Goal: Complete application form

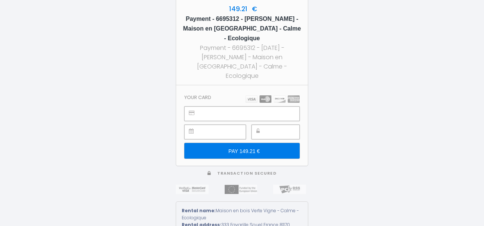
click at [224, 144] on input "PAY 149.21 €" at bounding box center [241, 151] width 115 height 16
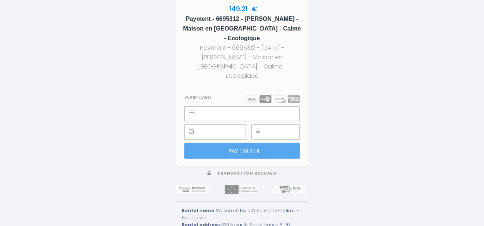
click at [262, 95] on img at bounding box center [272, 98] width 54 height 7
click at [264, 95] on img at bounding box center [272, 98] width 54 height 7
click at [207, 89] on section "Your card PAY 149.21 €" at bounding box center [242, 125] width 132 height 81
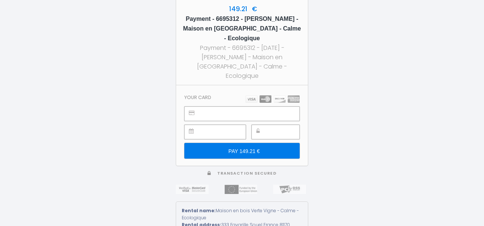
click at [239, 150] on input "PAY 149.21 €" at bounding box center [241, 151] width 115 height 16
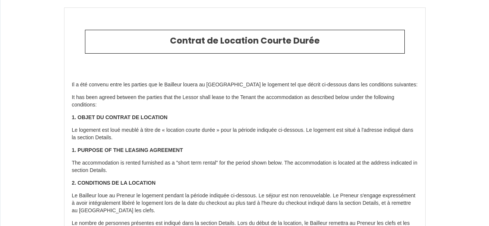
type input "6695312"
type input "Maison en bois Verte Vigne - Calme - Ecologique"
type input "333 Favarille"
type input "81170"
type input "Souel"
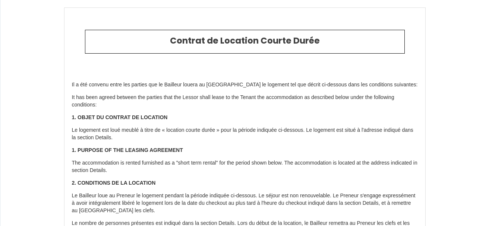
type input "France"
type input "12 Fri September 2025"
type input "14 Sun September 2025"
type input "2"
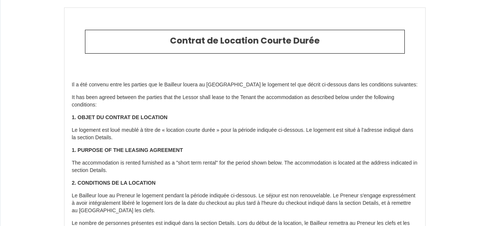
type input "500"
type input "248.68"
type input "Delphine"
type input "Riche"
type input "11 rue Danton"
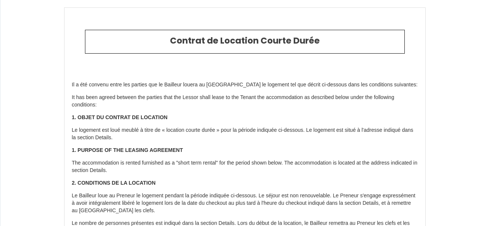
type input "59240"
type input "Dunkerque"
type input "France"
type input "lesclefsdejeanne@gmail.com"
type input "Pierrette"
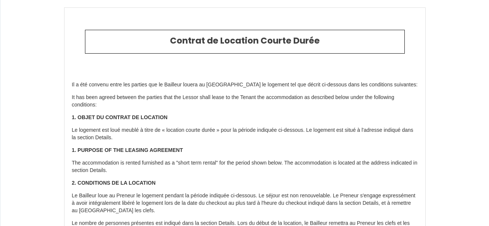
type input "Grialou"
type input "541 Rte de la Voie Romaine"
type input "47270"
type input "SAINT JEAN DE THURAC"
type input "Xavier.grialou@wanadoo.fr"
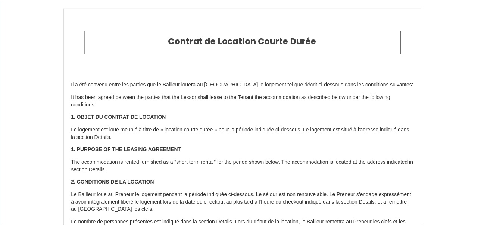
scroll to position [1489, 0]
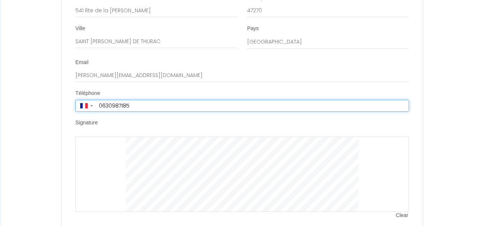
type input "+33 6 30 98 71 85"
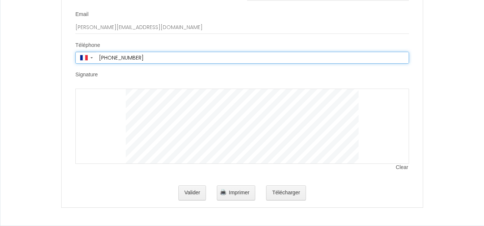
scroll to position [1545, 0]
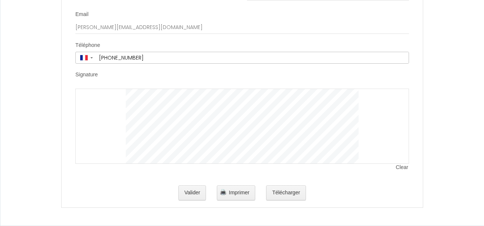
click at [110, 108] on div at bounding box center [241, 126] width 333 height 75
click at [192, 194] on button "Valider" at bounding box center [192, 193] width 28 height 15
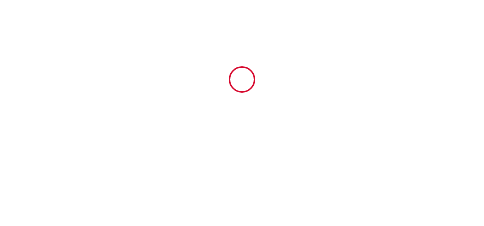
scroll to position [0, 0]
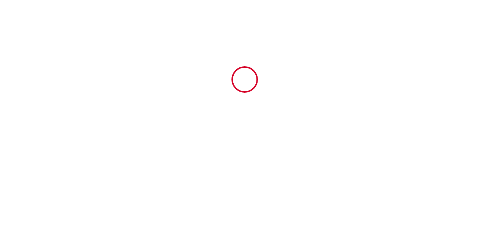
type input "98"
type input "147"
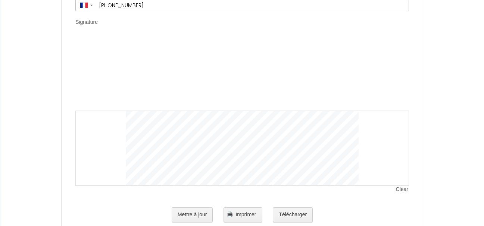
scroll to position [1603, 0]
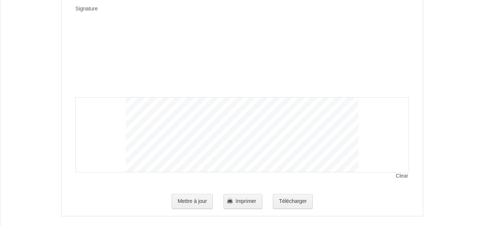
click at [104, 15] on div "Signature" at bounding box center [241, 10] width 333 height 10
click at [110, 118] on div at bounding box center [241, 134] width 333 height 75
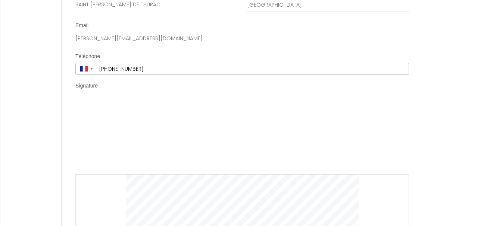
scroll to position [1507, 0]
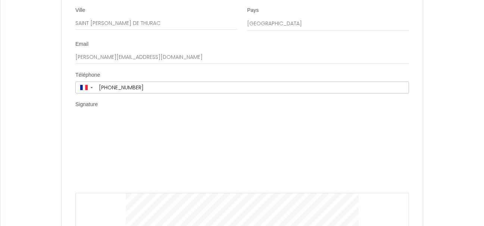
click at [105, 111] on div "Signature" at bounding box center [241, 106] width 333 height 10
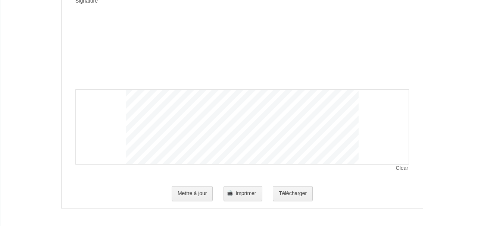
scroll to position [1619, 0]
click at [197, 192] on button "Mettre à jour" at bounding box center [191, 193] width 41 height 15
click at [403, 166] on span "Clear" at bounding box center [402, 167] width 13 height 7
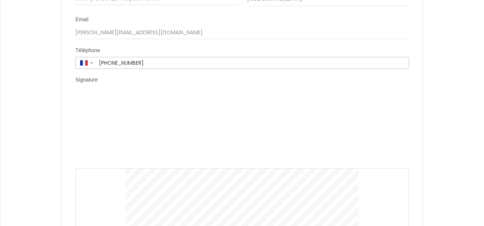
scroll to position [1507, 0]
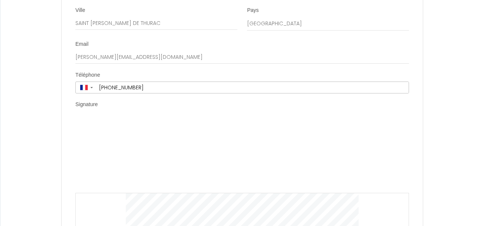
click at [104, 119] on li "Signature Clear" at bounding box center [242, 192] width 360 height 182
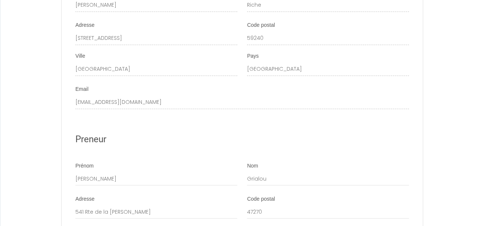
scroll to position [1284, 0]
